Goal: Transaction & Acquisition: Purchase product/service

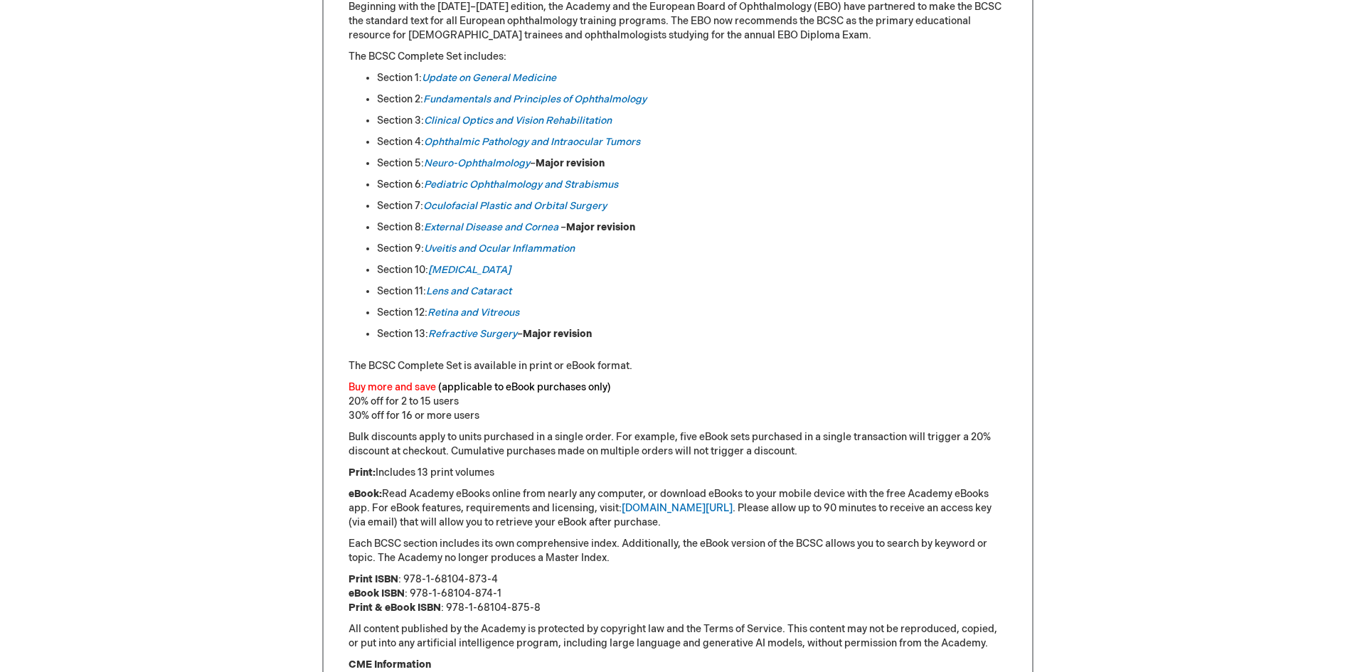
scroll to position [854, 0]
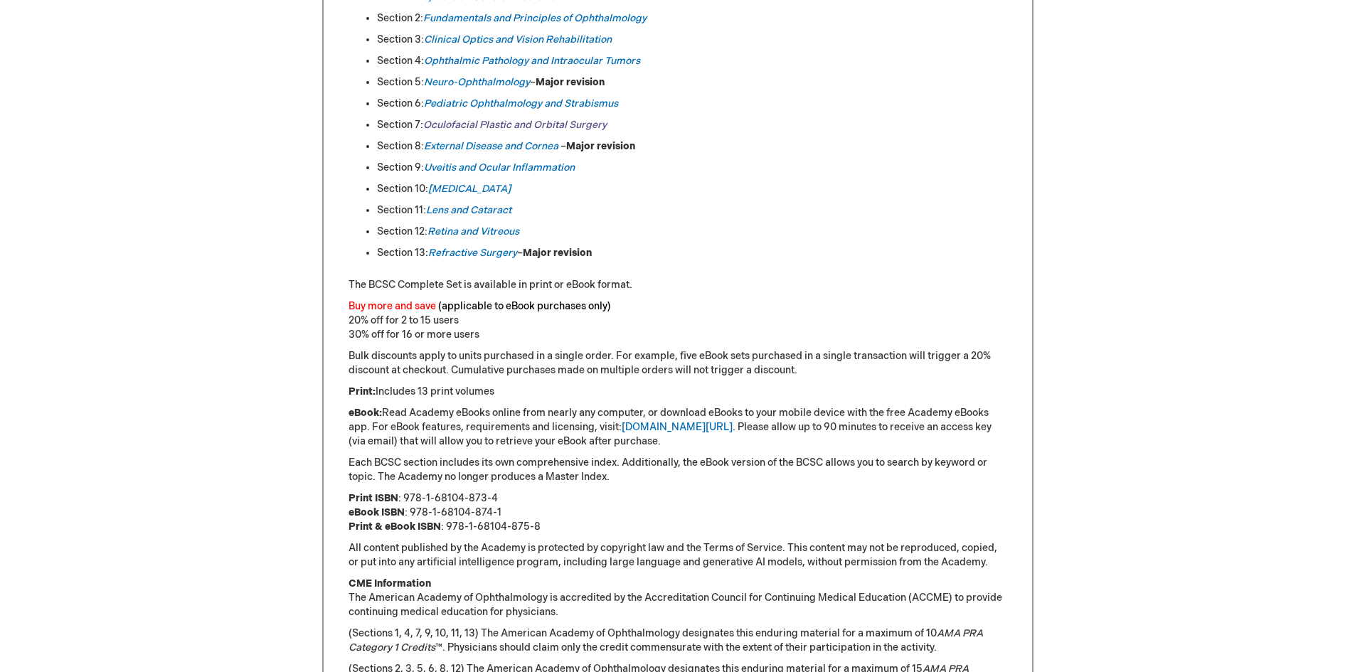
click at [459, 121] on link "Oculofacial Plastic and Orbital Surgery" at bounding box center [515, 125] width 184 height 12
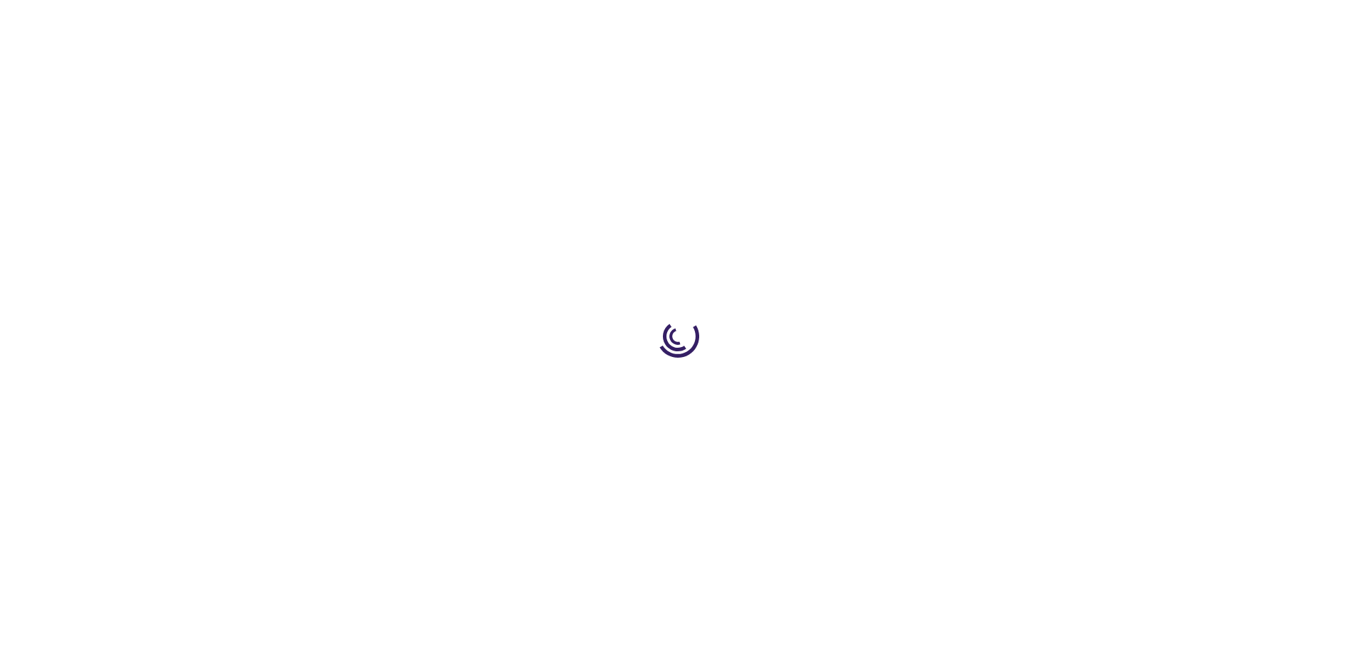
type input "0"
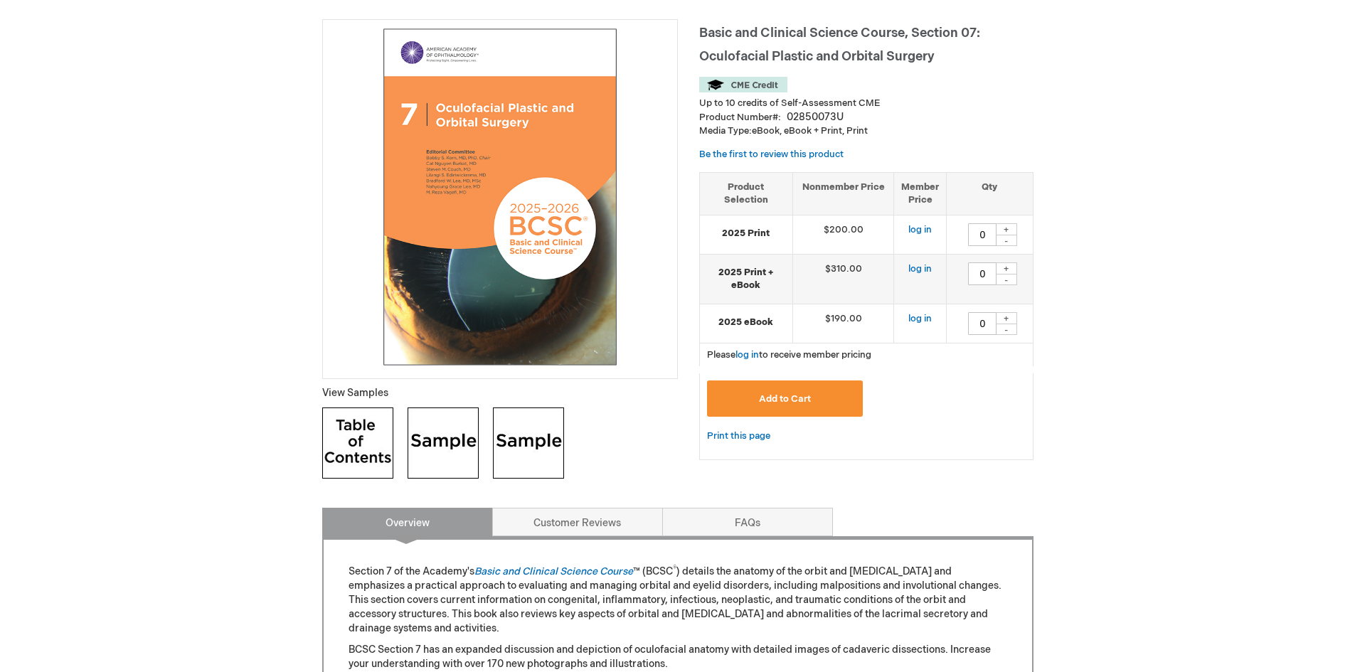
scroll to position [213, 0]
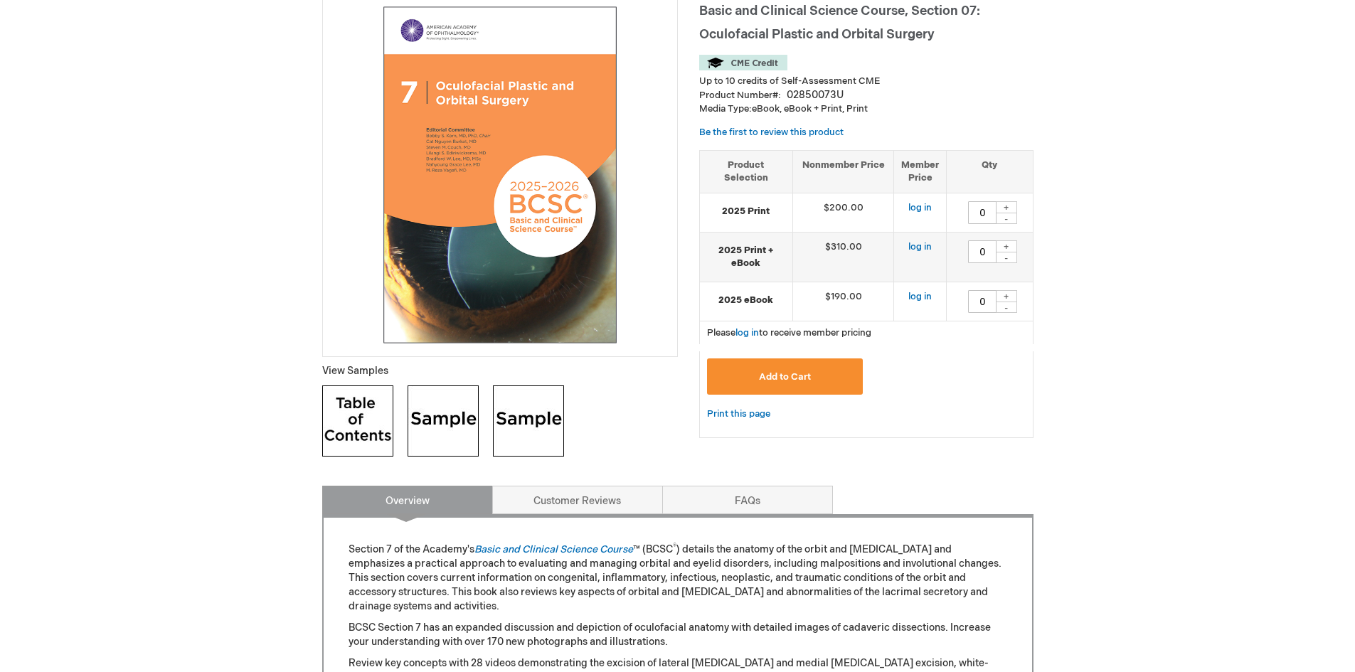
click at [371, 423] on img at bounding box center [357, 421] width 71 height 71
